Goal: Find specific page/section: Find specific page/section

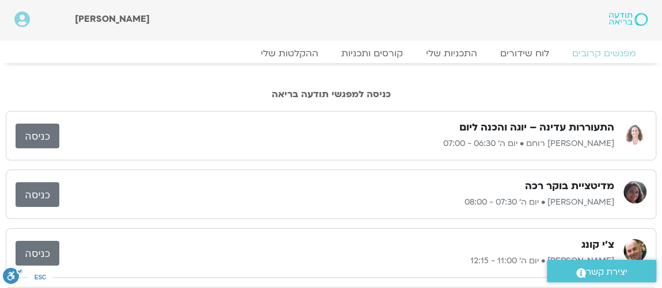
click at [26, 131] on link "כניסה" at bounding box center [38, 136] width 44 height 25
